Goal: Information Seeking & Learning: Check status

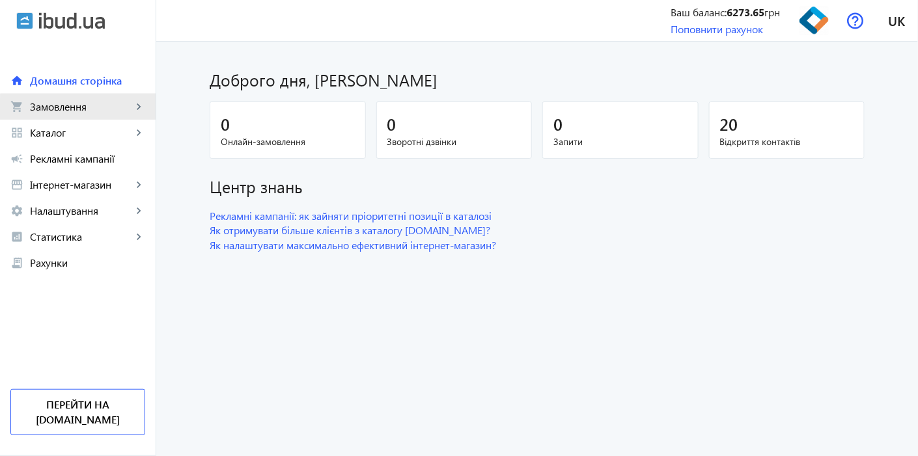
click at [85, 112] on span "Замовлення" at bounding box center [81, 106] width 102 height 13
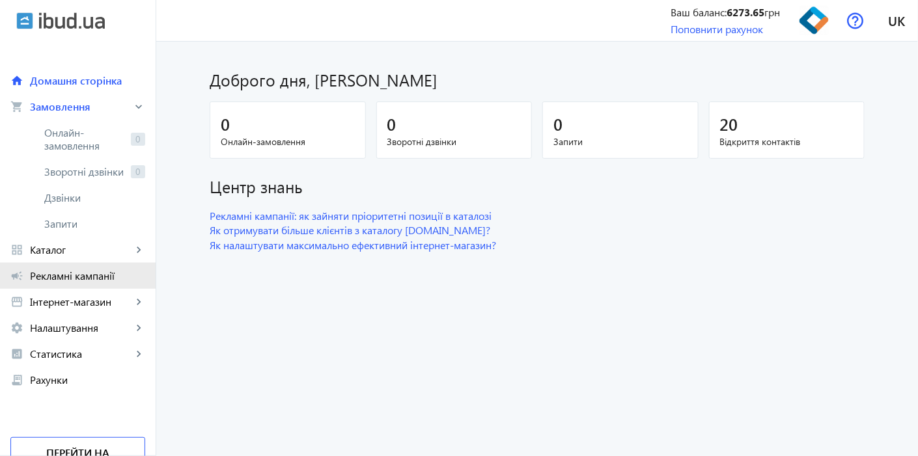
click at [70, 270] on span "Рекламні кампанії" at bounding box center [87, 276] width 115 height 13
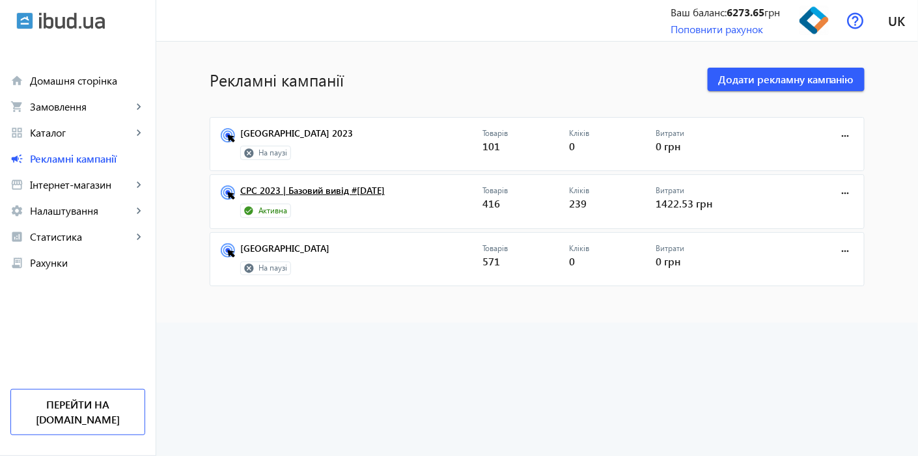
click at [273, 189] on link "CPC 2023 | Базовий вивід #[DATE]" at bounding box center [361, 195] width 242 height 18
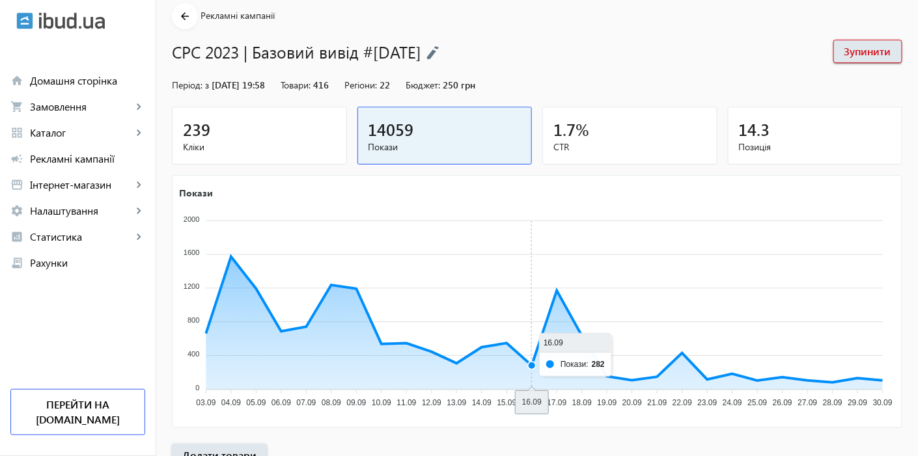
scroll to position [72, 0]
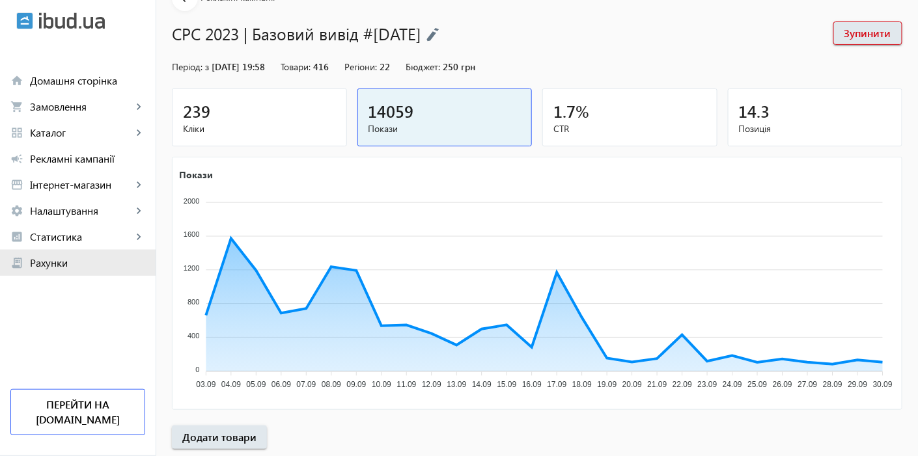
click at [65, 262] on span "Рахунки" at bounding box center [87, 263] width 115 height 13
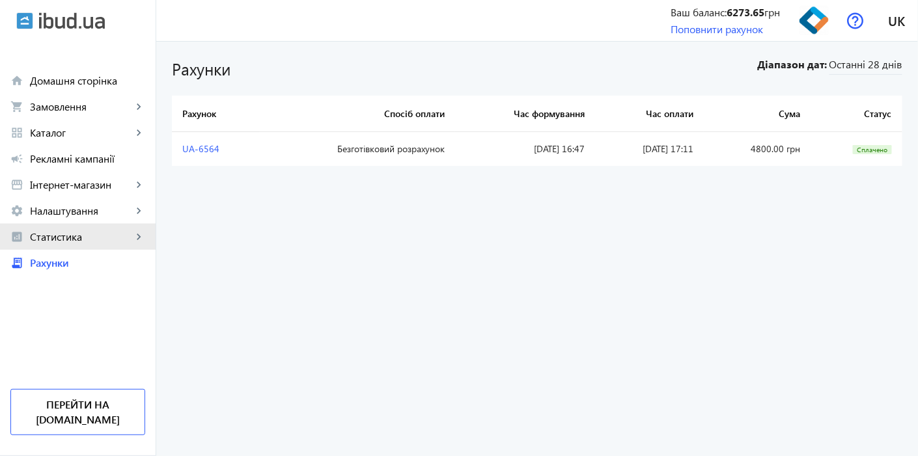
click at [76, 237] on span "Статистика" at bounding box center [81, 237] width 102 height 13
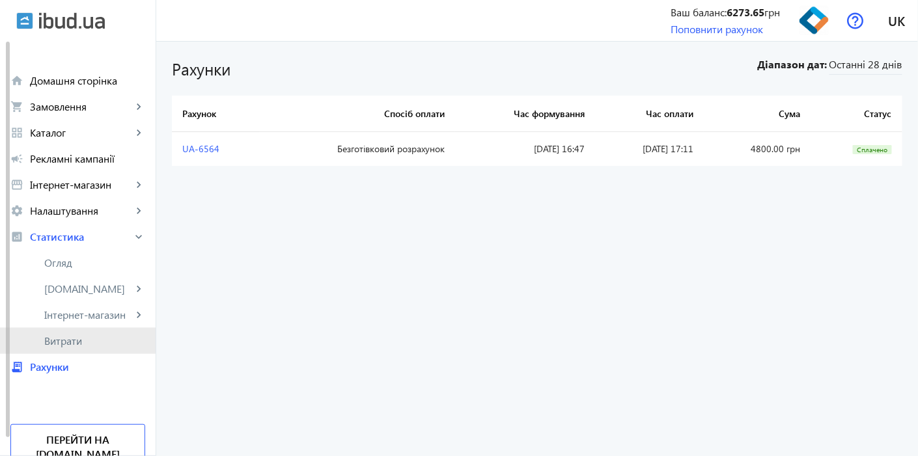
click at [69, 333] on link "Витрати" at bounding box center [78, 341] width 156 height 26
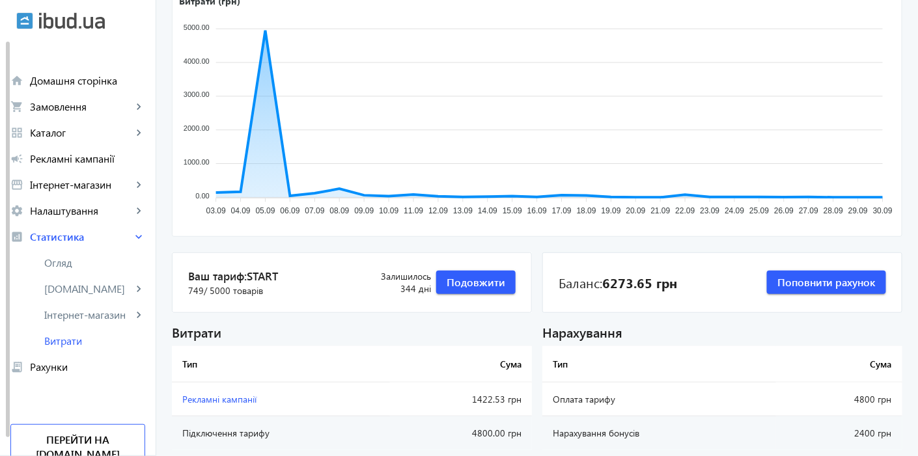
scroll to position [170, 0]
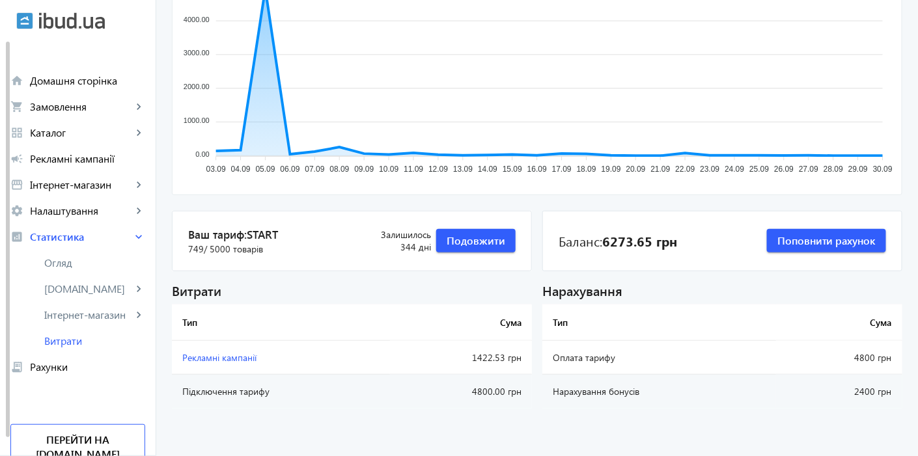
click at [206, 356] on span "Рекламні кампанії" at bounding box center [219, 358] width 74 height 12
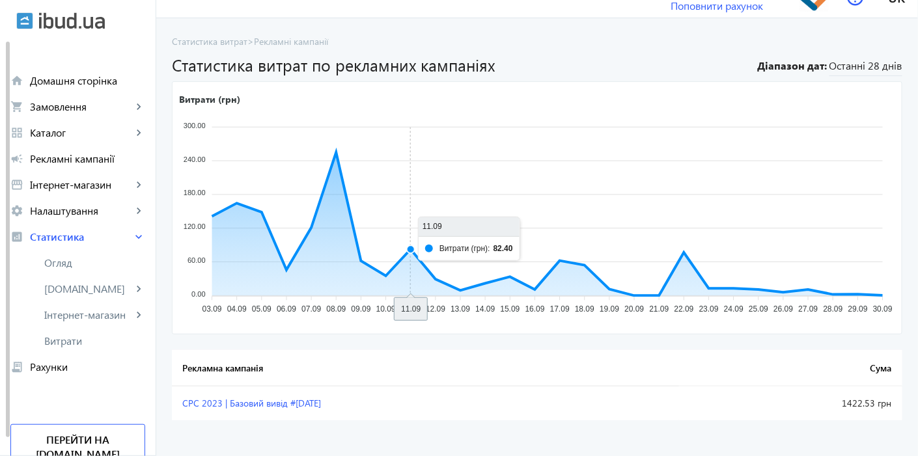
scroll to position [31, 0]
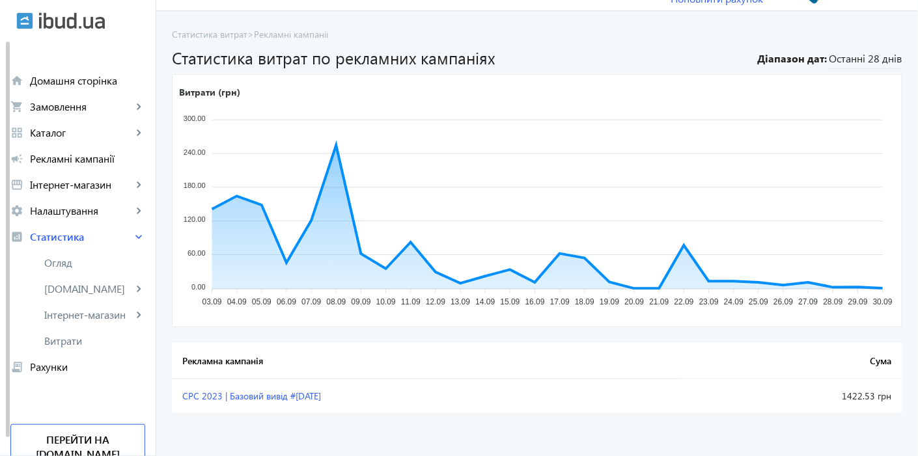
click at [247, 393] on span "CPC 2023 | Базовий вивід #[DATE]" at bounding box center [251, 396] width 139 height 12
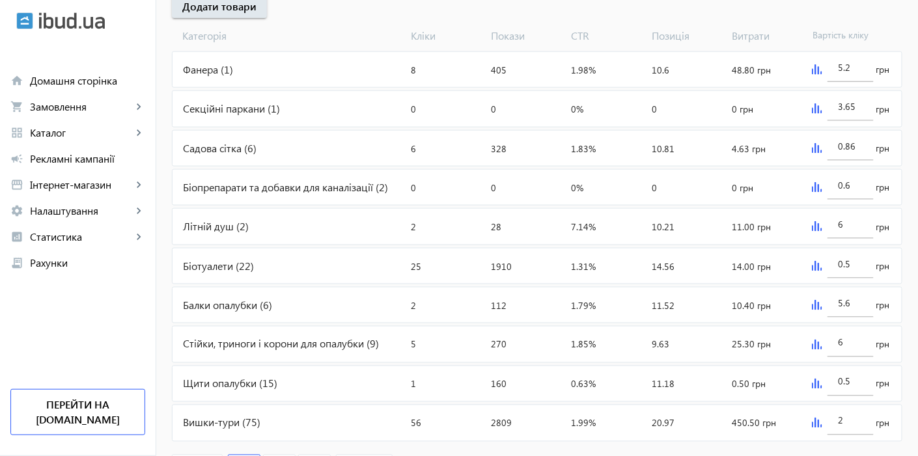
scroll to position [576, 0]
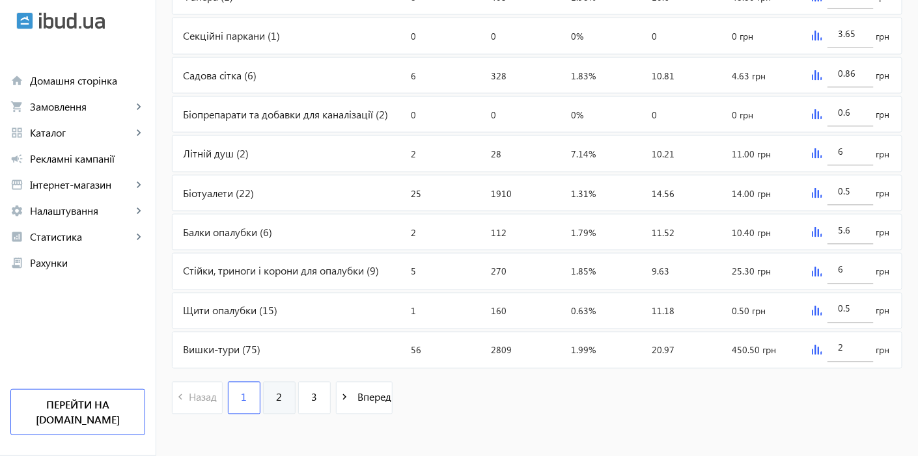
click at [264, 393] on link "2" at bounding box center [279, 398] width 33 height 33
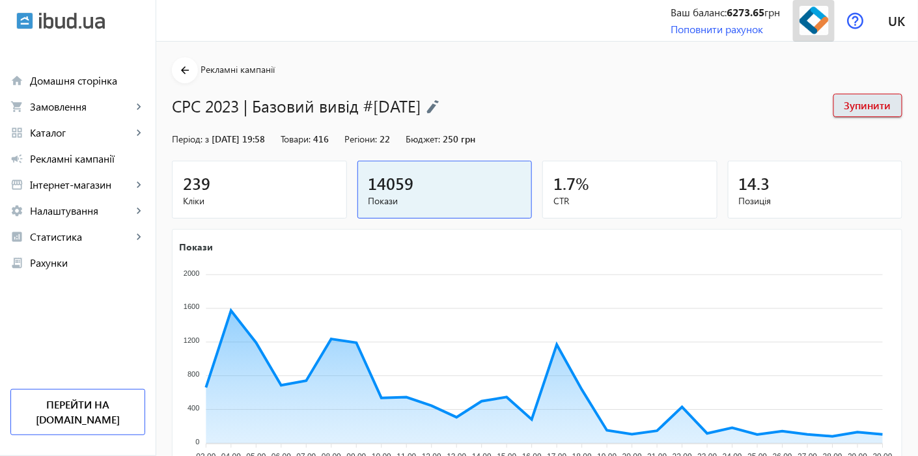
click at [805, 23] on img at bounding box center [814, 20] width 29 height 29
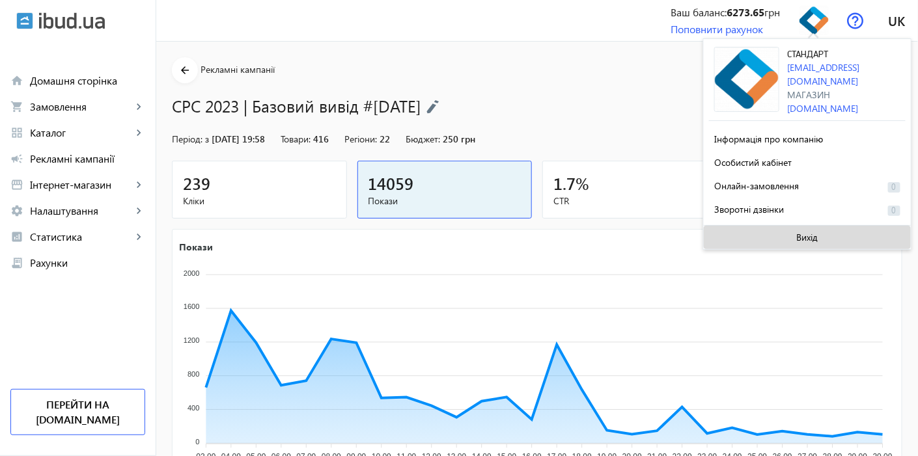
click at [770, 231] on span at bounding box center [807, 237] width 207 height 31
